Goal: Information Seeking & Learning: Find specific fact

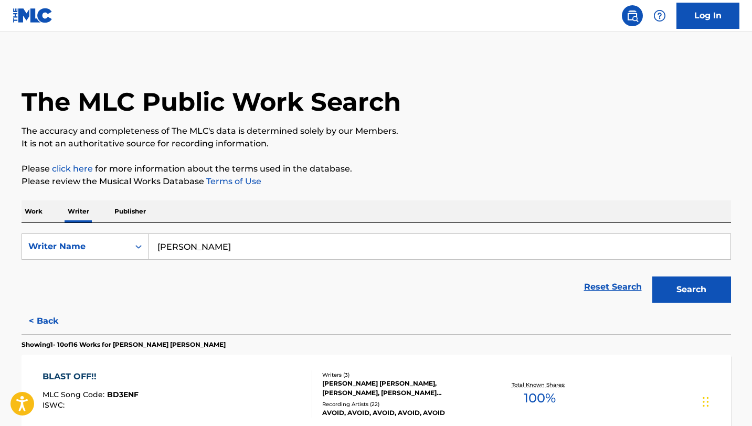
click at [235, 248] on input "[PERSON_NAME]" at bounding box center [440, 246] width 582 height 25
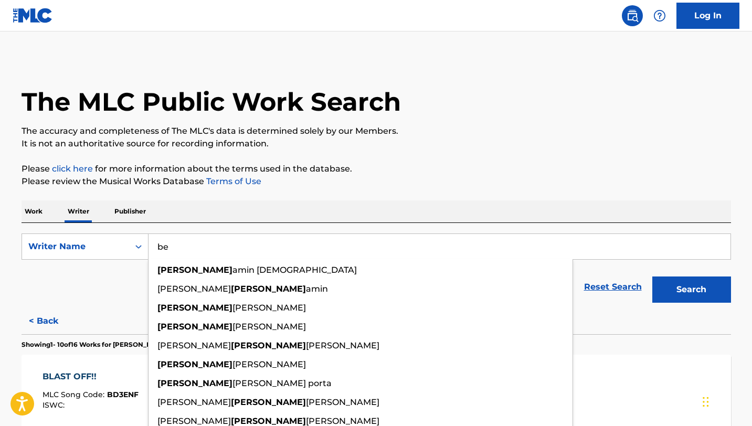
type input "b"
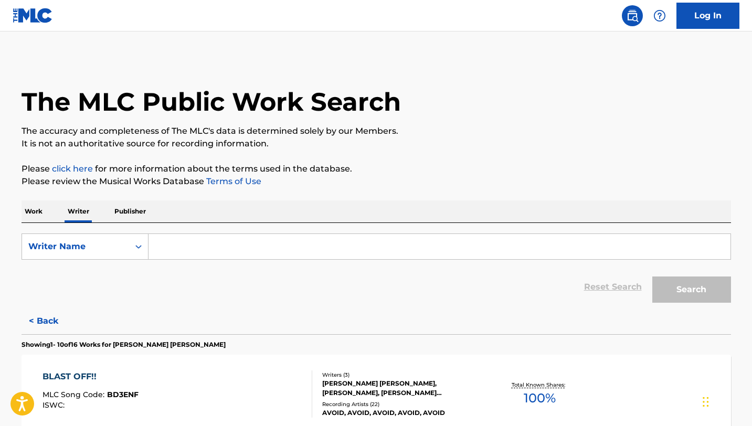
click at [520, 118] on div "The MLC Public Work Search" at bounding box center [377, 96] width 710 height 77
click at [278, 256] on input "Search Form" at bounding box center [440, 246] width 582 height 25
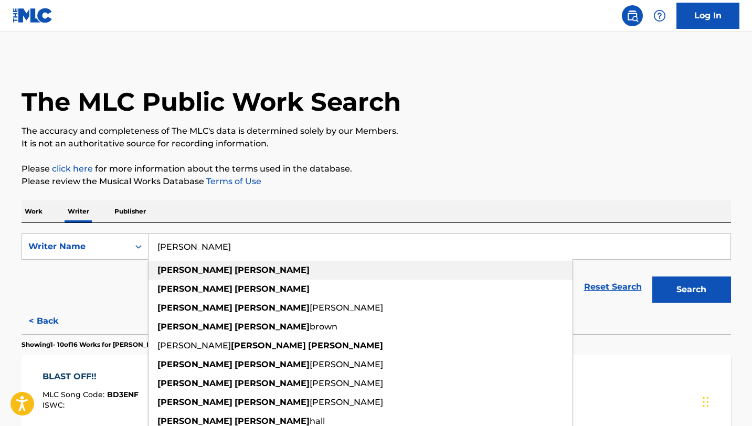
click at [252, 269] on div "[PERSON_NAME]" at bounding box center [361, 270] width 424 height 19
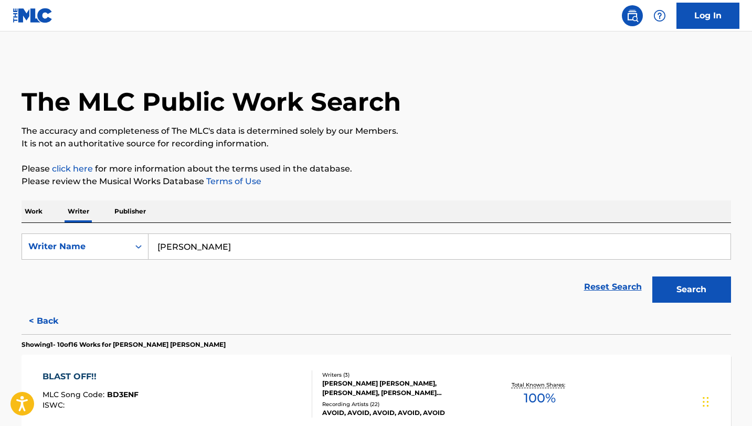
click at [652, 277] on button "Search" at bounding box center [691, 290] width 79 height 26
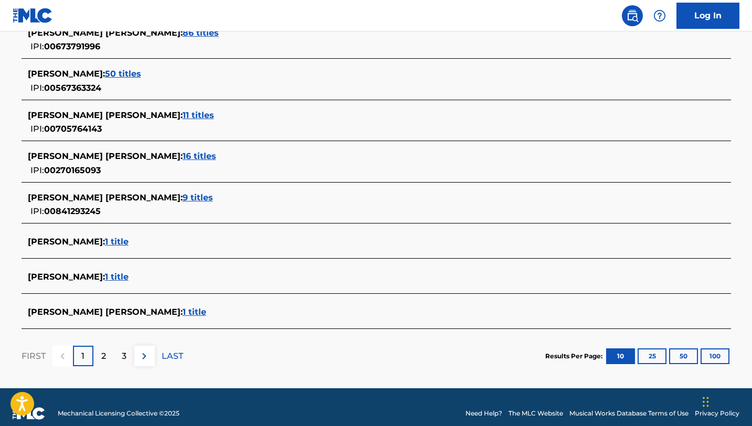
scroll to position [384, 0]
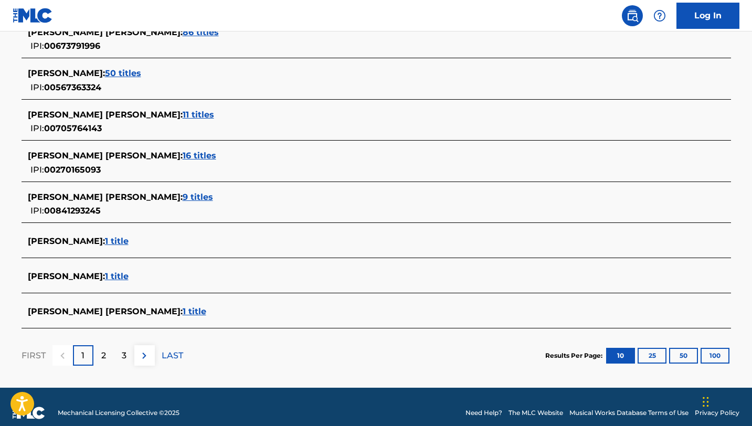
click at [51, 275] on span "[PERSON_NAME] :" at bounding box center [66, 276] width 77 height 10
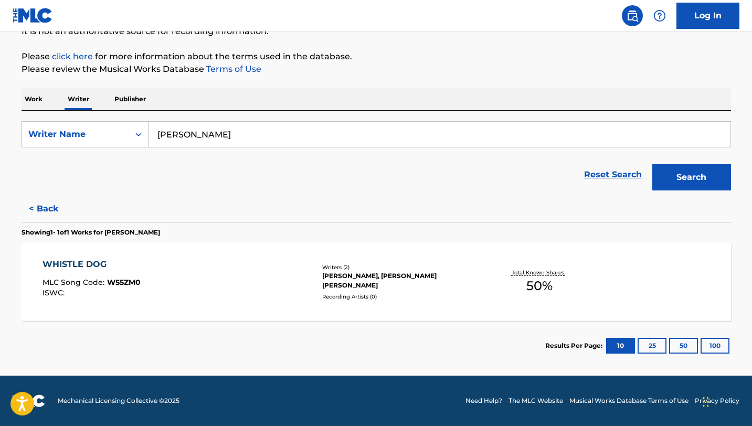
click at [253, 131] on input "[PERSON_NAME]" at bounding box center [440, 134] width 582 height 25
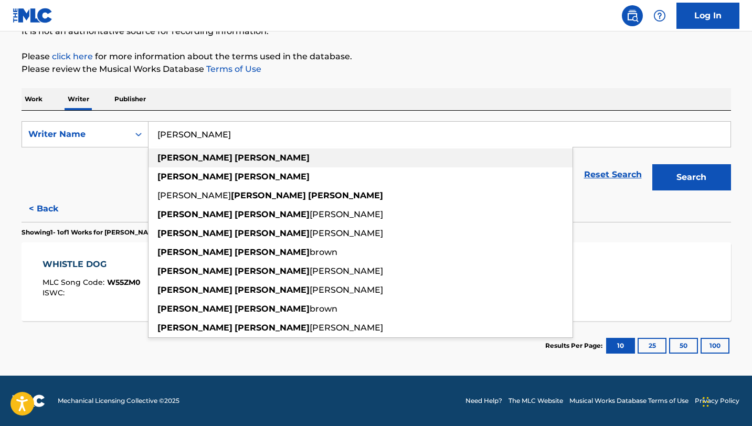
click at [235, 160] on strong "[PERSON_NAME]" at bounding box center [272, 158] width 75 height 10
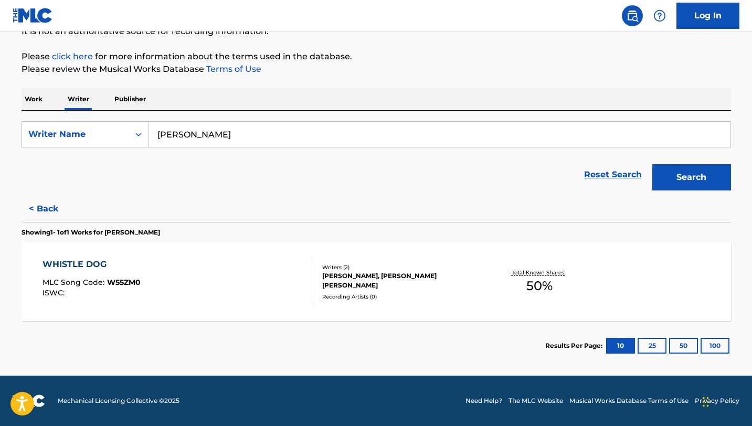
click at [652, 164] on button "Search" at bounding box center [691, 177] width 79 height 26
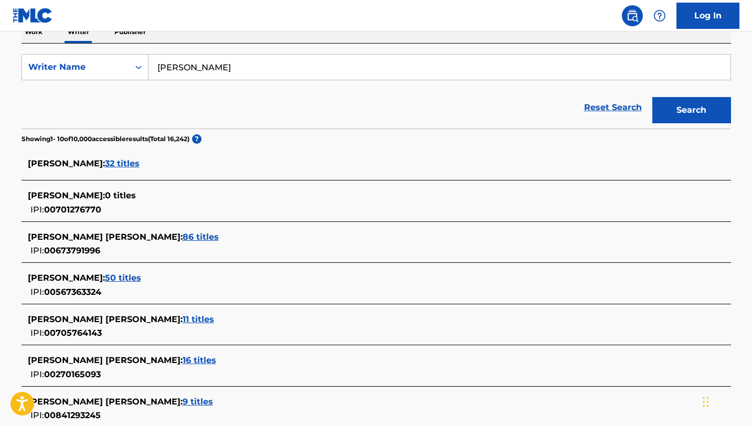
scroll to position [181, 0]
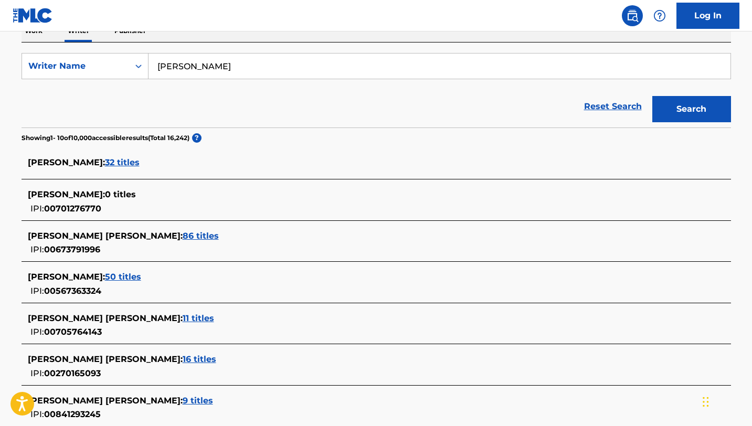
click at [652, 96] on button "Search" at bounding box center [691, 109] width 79 height 26
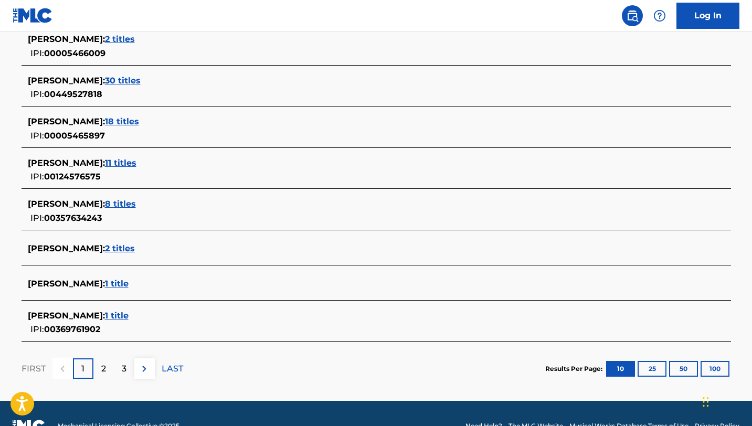
scroll to position [408, 0]
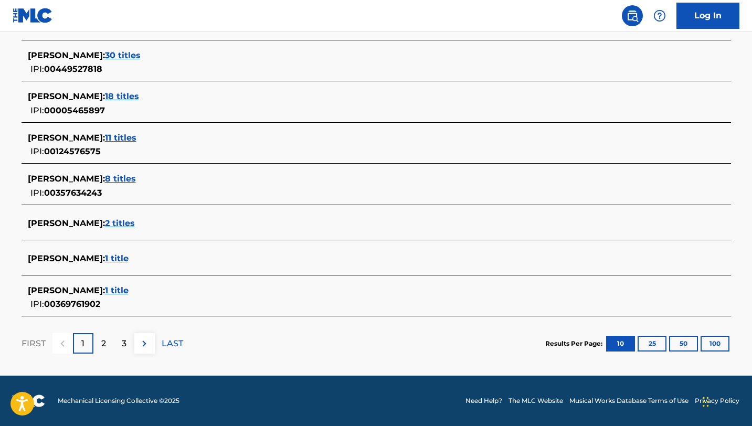
click at [104, 343] on p "2" at bounding box center [103, 343] width 5 height 13
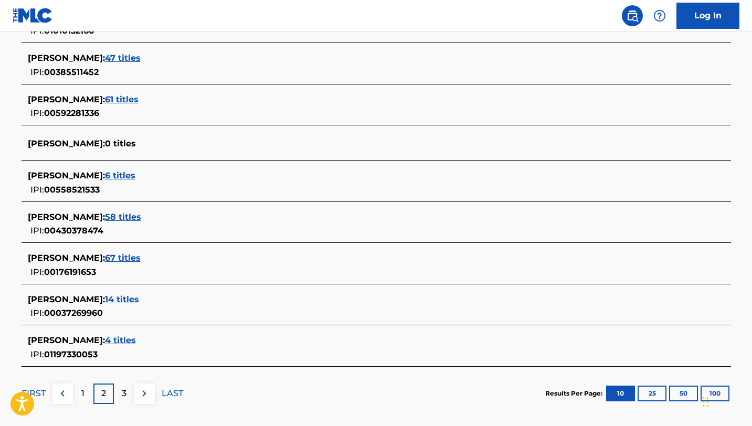
scroll to position [386, 0]
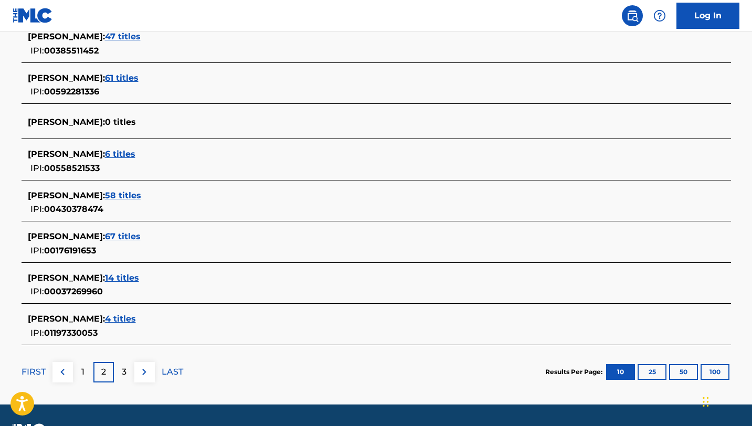
click at [121, 370] on div "3" at bounding box center [124, 372] width 20 height 20
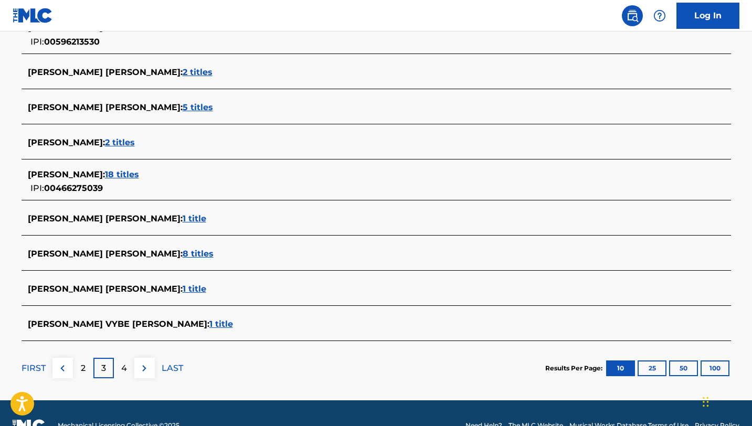
scroll to position [372, 0]
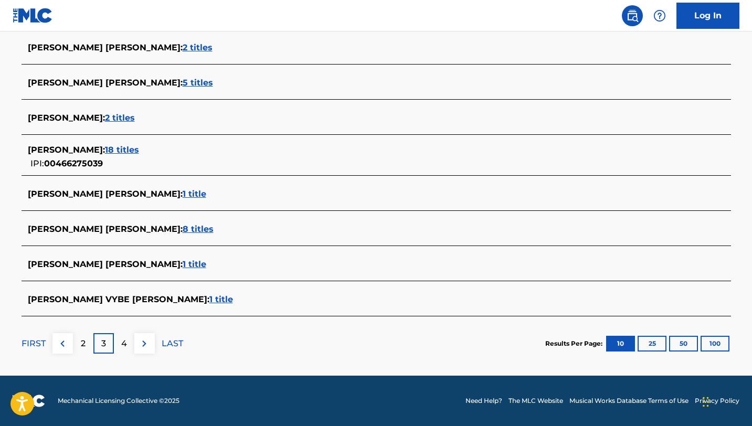
click at [83, 345] on p "2" at bounding box center [83, 343] width 5 height 13
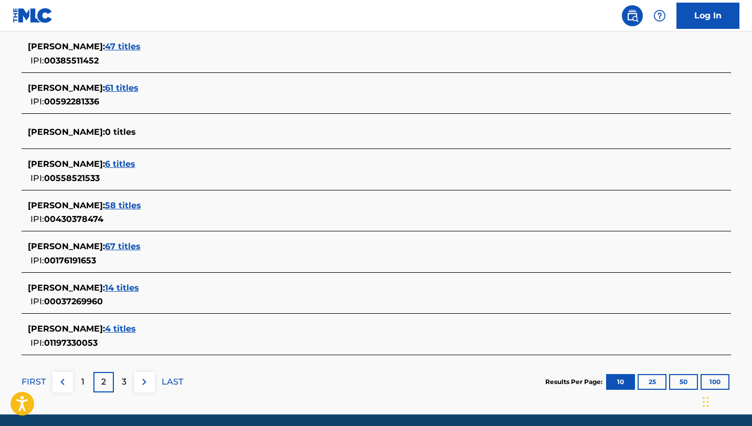
click at [80, 380] on div "1" at bounding box center [83, 382] width 20 height 20
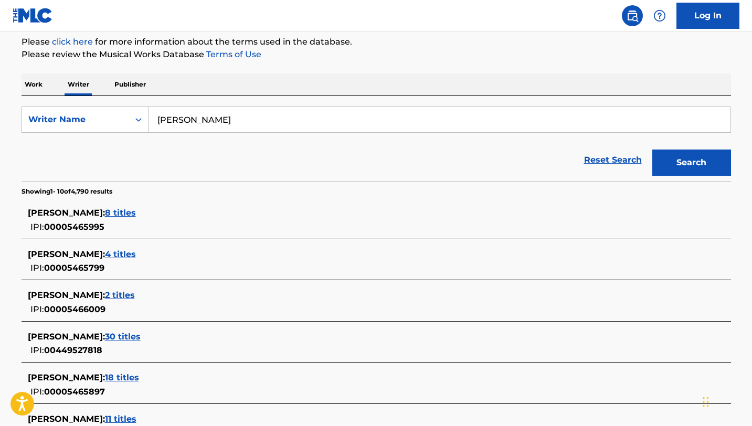
scroll to position [124, 0]
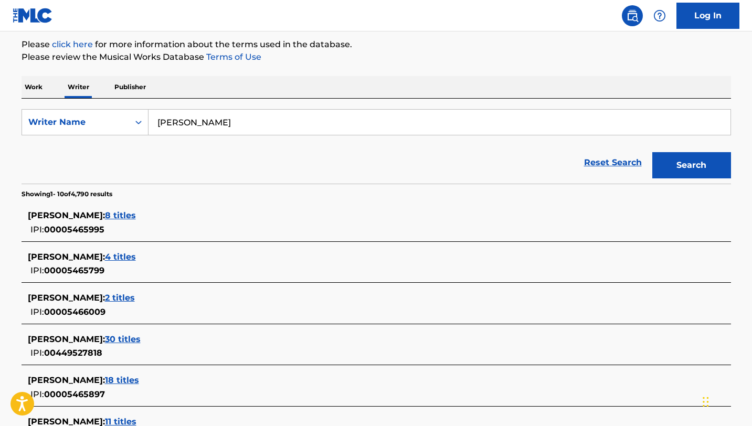
click at [200, 162] on div "Reset Search Search" at bounding box center [377, 163] width 710 height 42
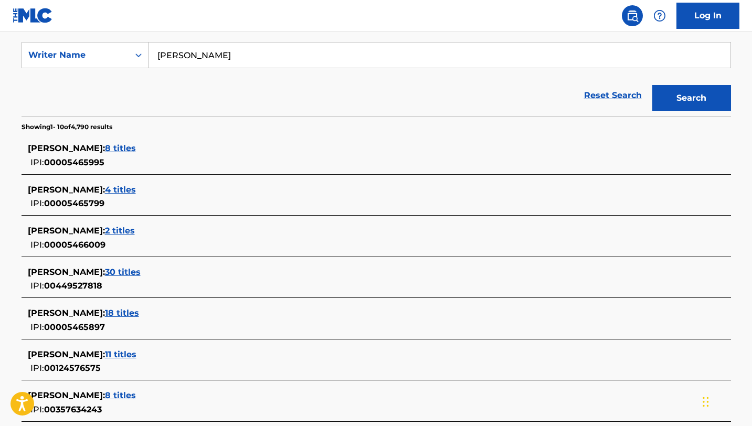
scroll to position [178, 0]
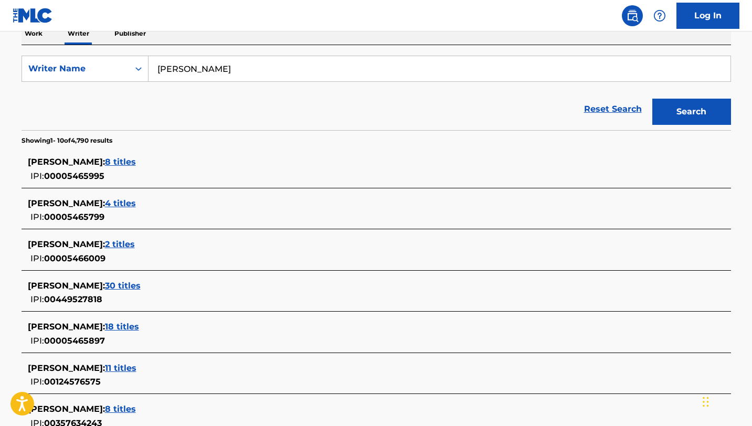
click at [234, 72] on input "[PERSON_NAME]" at bounding box center [440, 68] width 582 height 25
type input "t"
type input "[PERSON_NAME]"
click at [652, 99] on button "Search" at bounding box center [691, 112] width 79 height 26
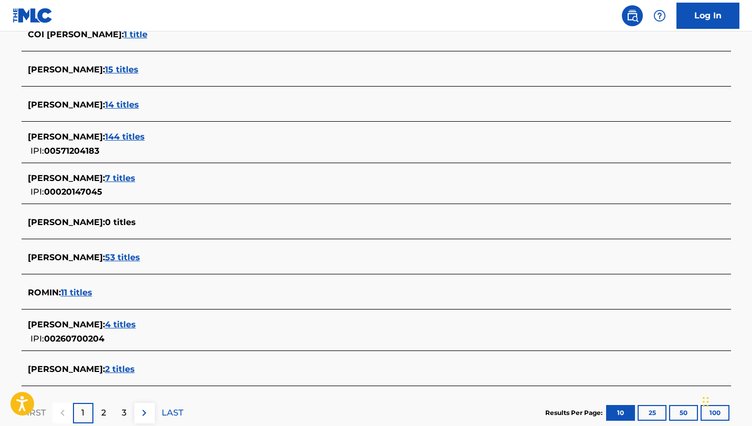
scroll to position [312, 0]
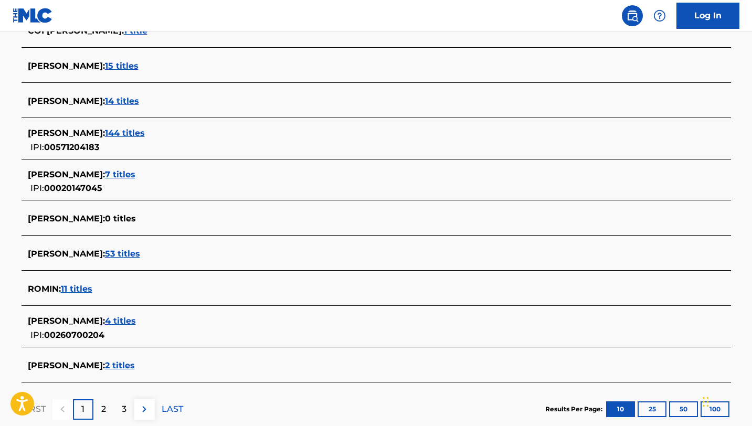
click at [105, 407] on p "2" at bounding box center [103, 409] width 5 height 13
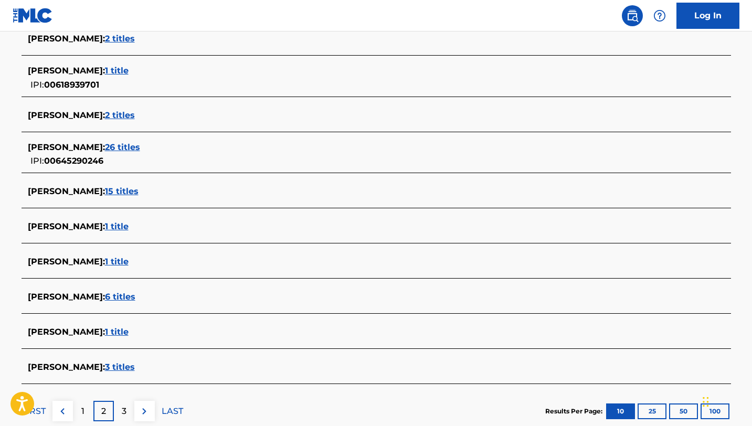
scroll to position [372, 0]
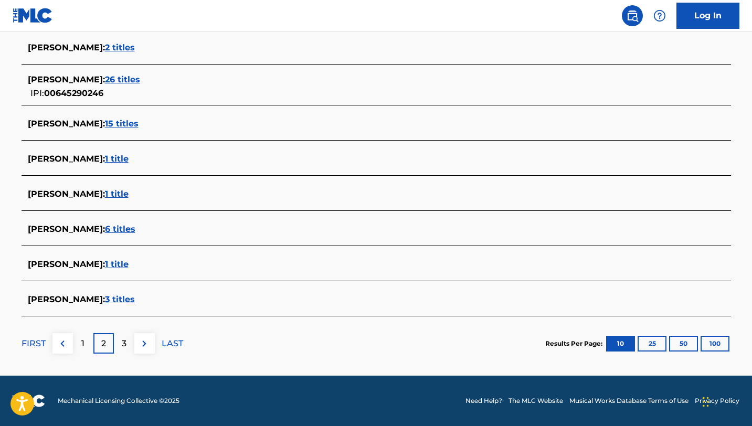
click at [122, 344] on p "3" at bounding box center [124, 343] width 5 height 13
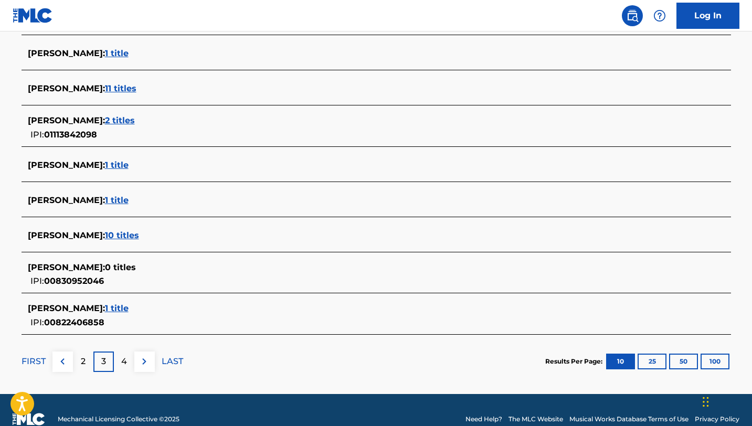
click at [84, 368] on div "2" at bounding box center [83, 362] width 20 height 20
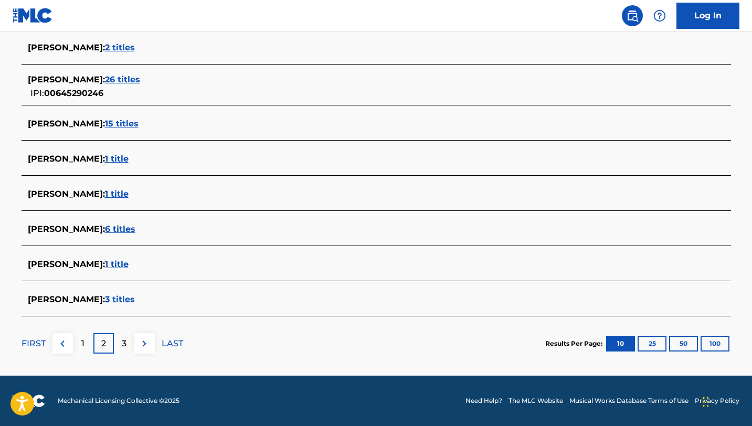
click at [83, 343] on p "1" at bounding box center [82, 343] width 3 height 13
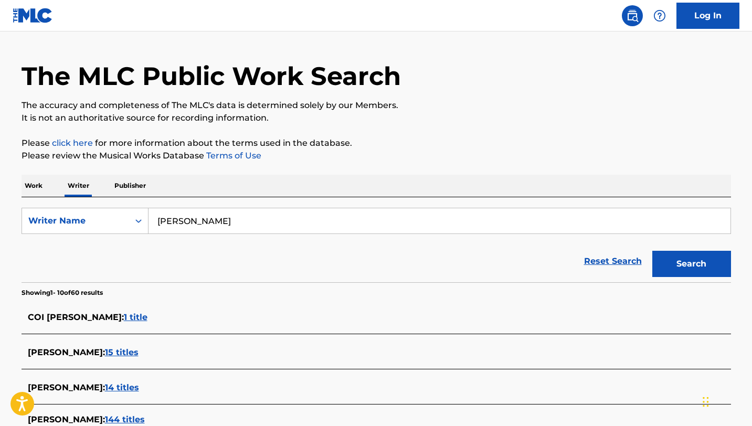
scroll to position [0, 0]
